Goal: Information Seeking & Learning: Check status

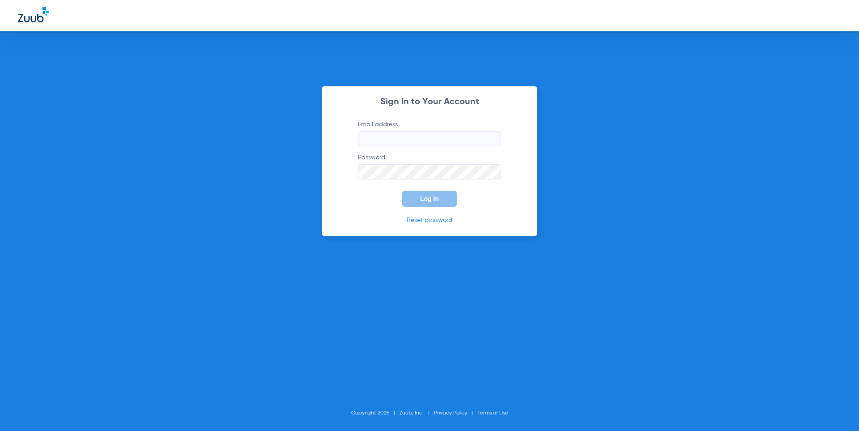
type input "[EMAIL_ADDRESS][DOMAIN_NAME]"
click at [411, 193] on button "Log In" at bounding box center [429, 199] width 55 height 16
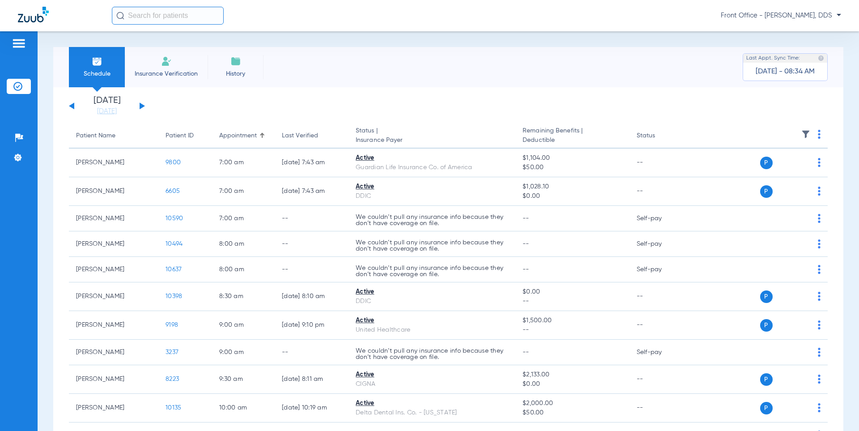
click at [197, 19] on input "text" at bounding box center [168, 16] width 112 height 18
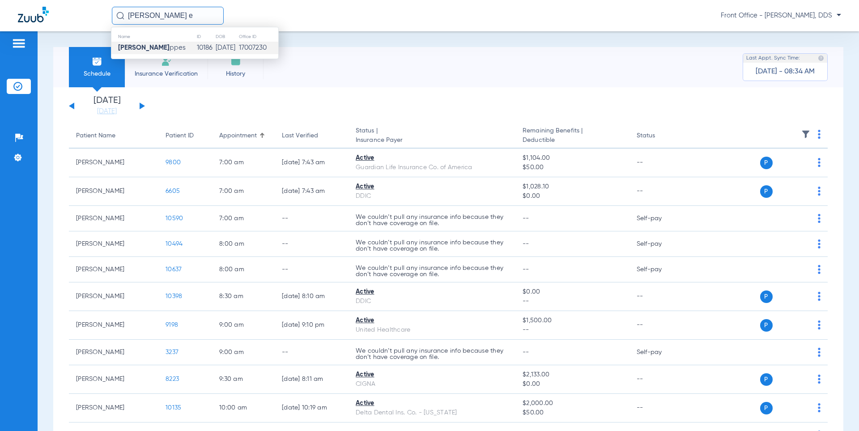
type input "[PERSON_NAME] e"
click at [196, 48] on td "10186" at bounding box center [205, 48] width 19 height 13
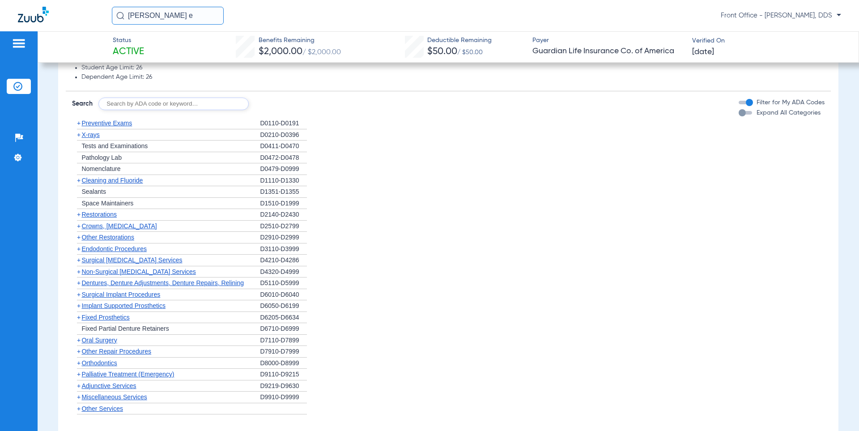
scroll to position [940, 0]
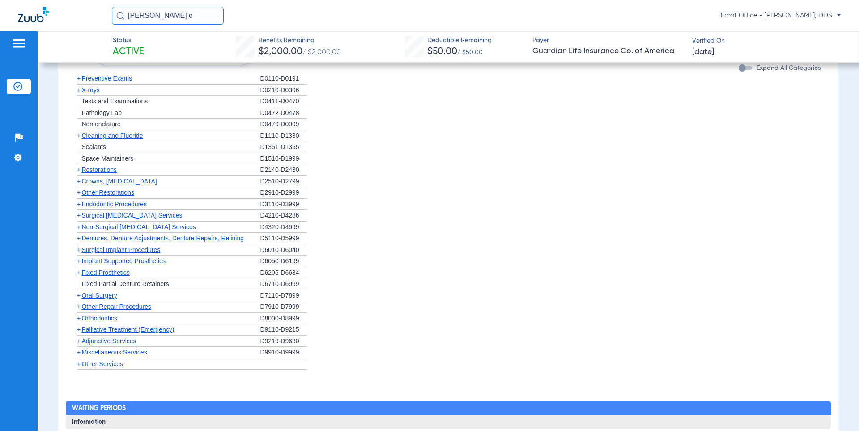
click at [80, 319] on span "+" at bounding box center [79, 318] width 4 height 7
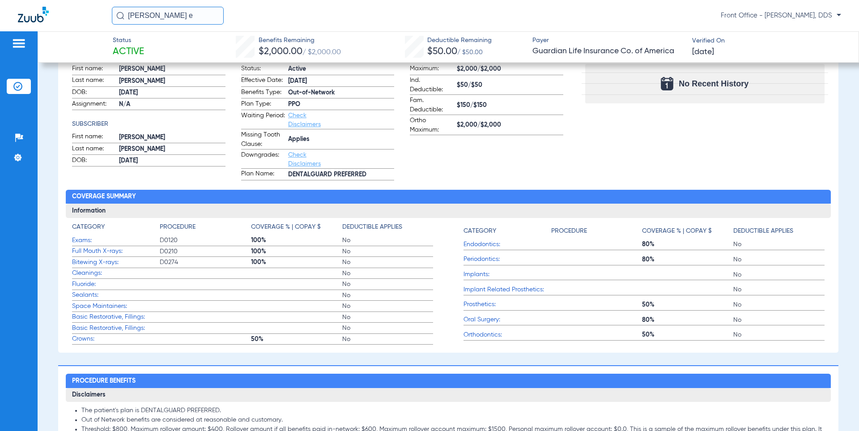
scroll to position [0, 0]
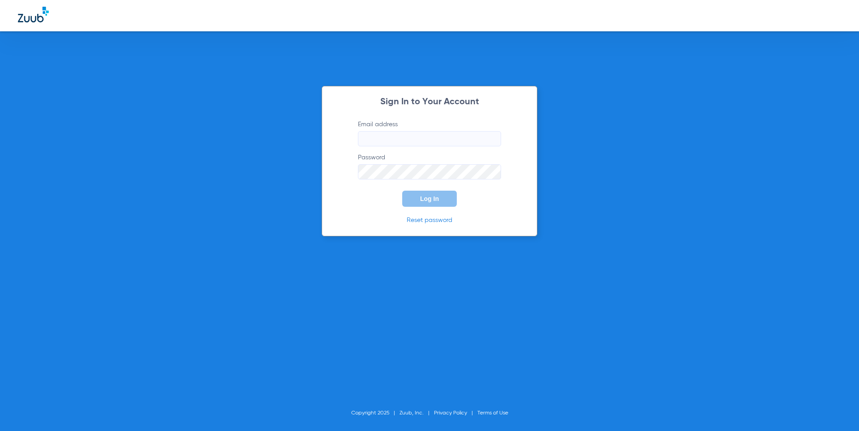
type input "[EMAIL_ADDRESS][DOMAIN_NAME]"
